Goal: Navigation & Orientation: Find specific page/section

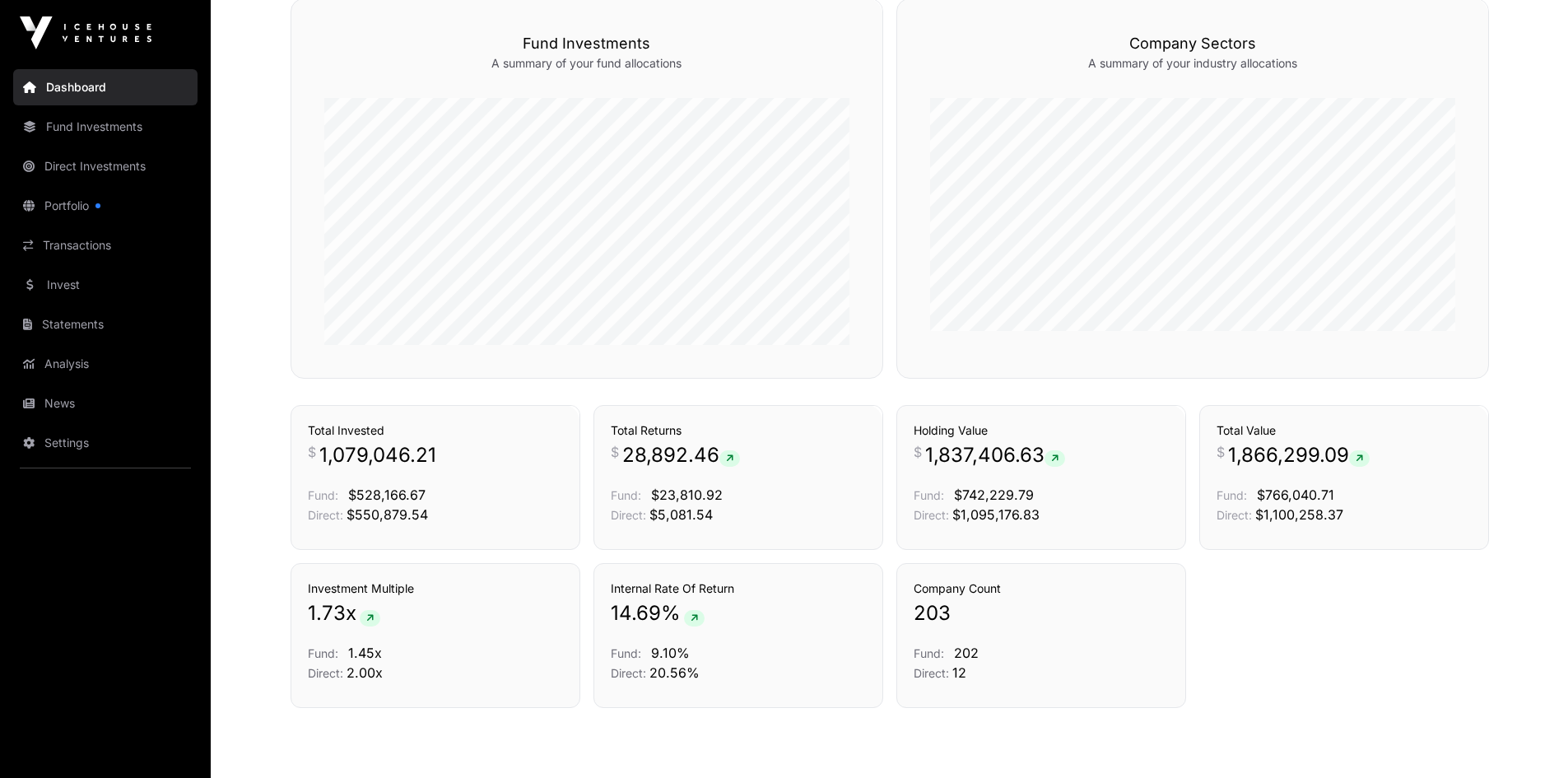
scroll to position [1025, 0]
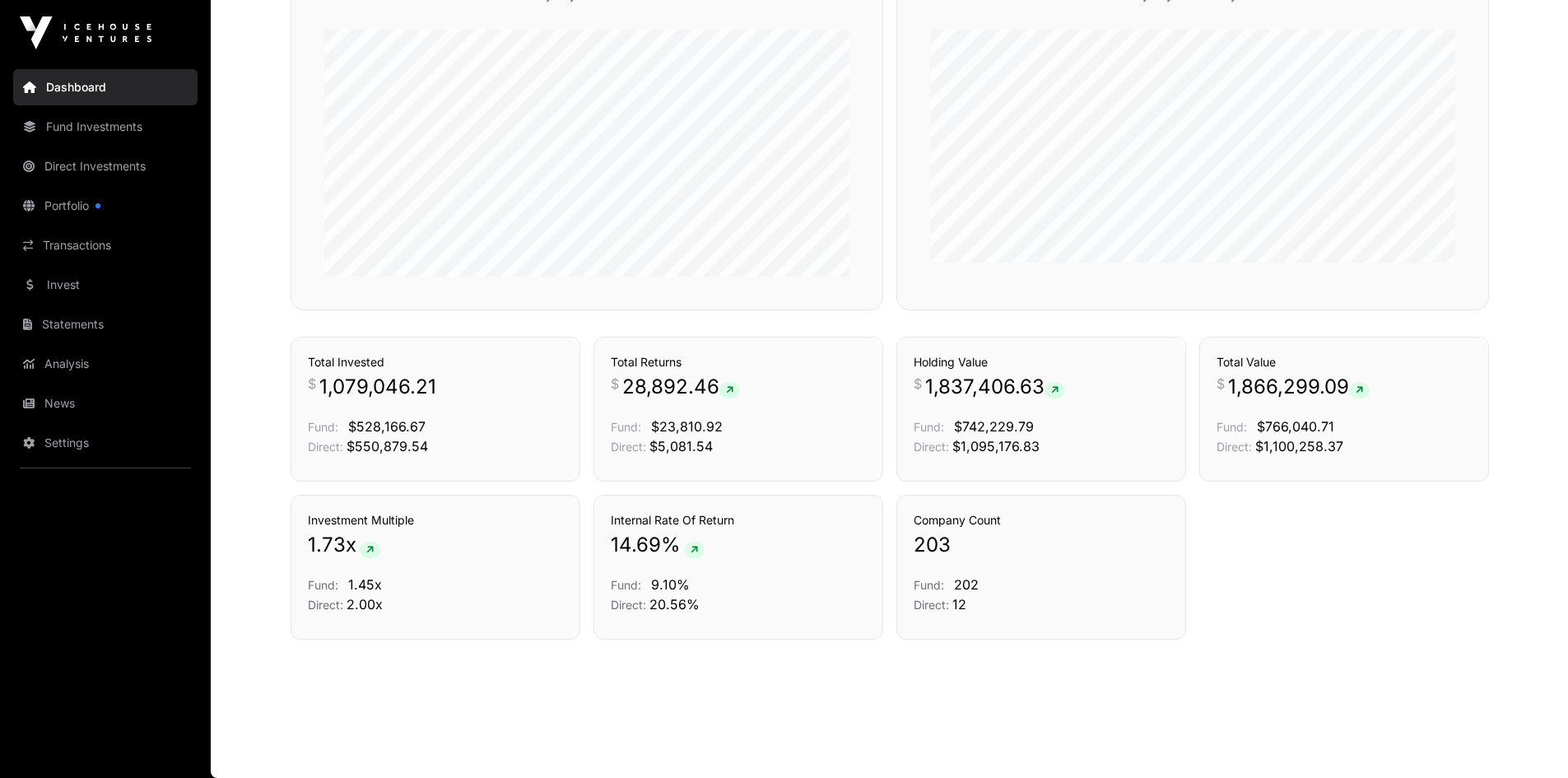
click at [62, 416] on link "News" at bounding box center [105, 403] width 184 height 36
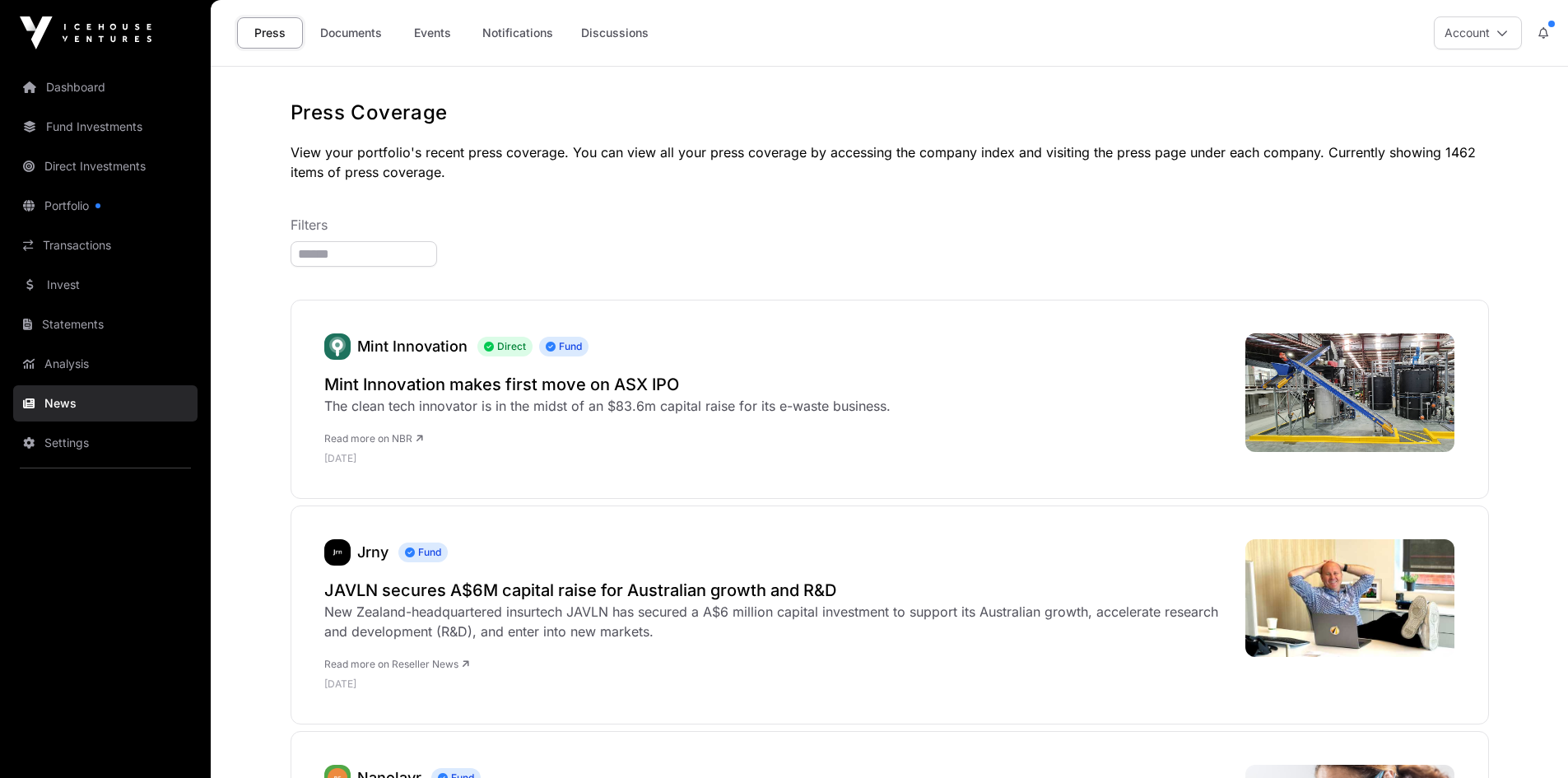
click at [348, 25] on link "Documents" at bounding box center [351, 32] width 83 height 31
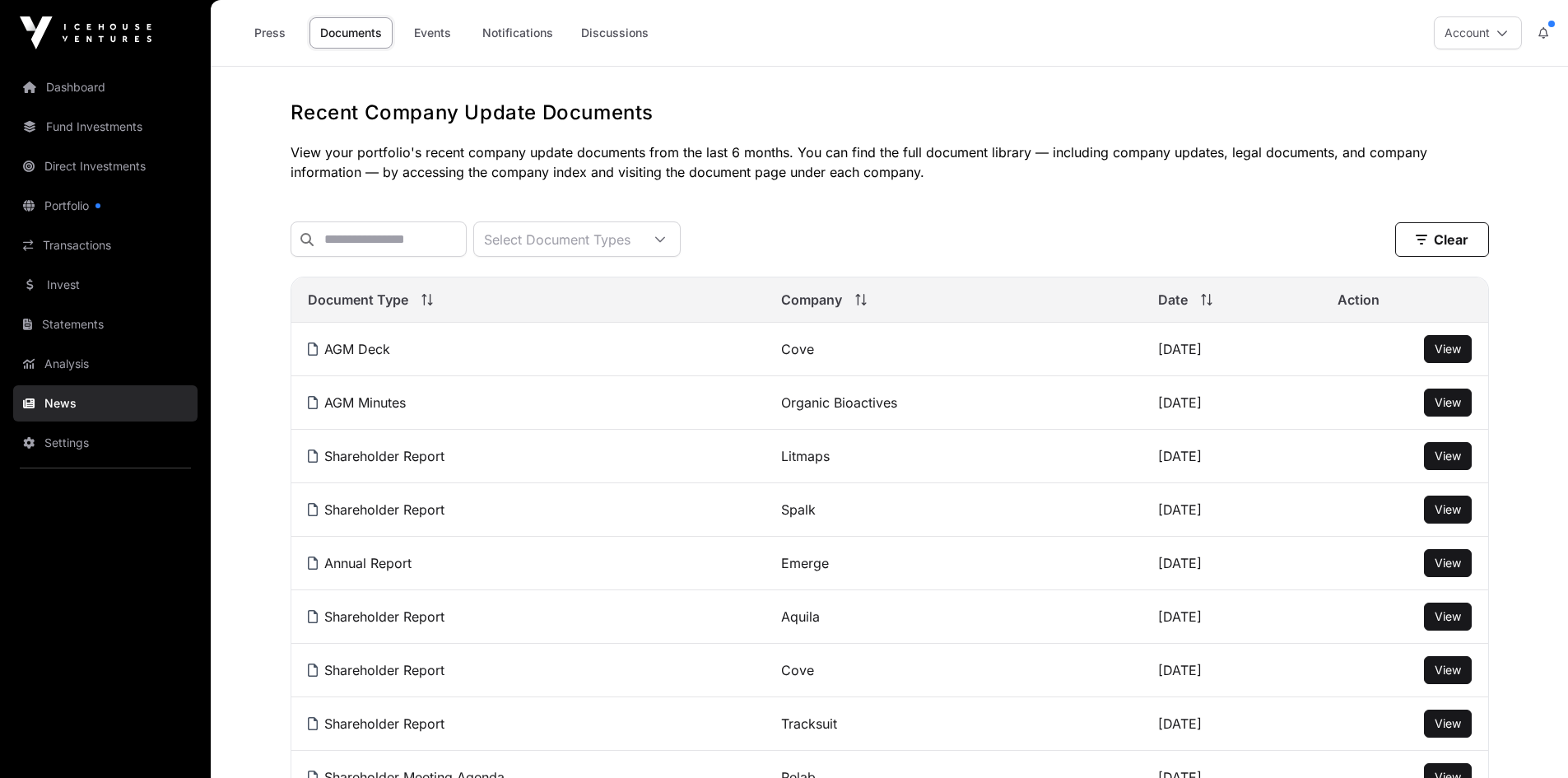
click at [444, 33] on link "Events" at bounding box center [432, 32] width 66 height 31
